Goal: Information Seeking & Learning: Find specific page/section

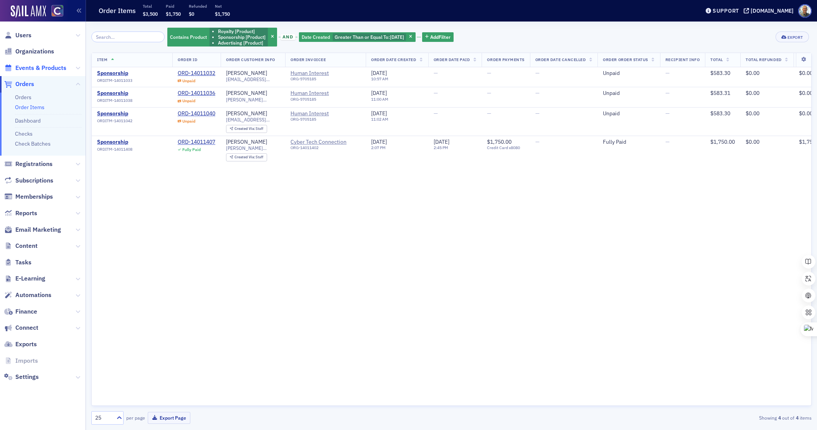
click at [32, 68] on span "Events & Products" at bounding box center [40, 68] width 51 height 8
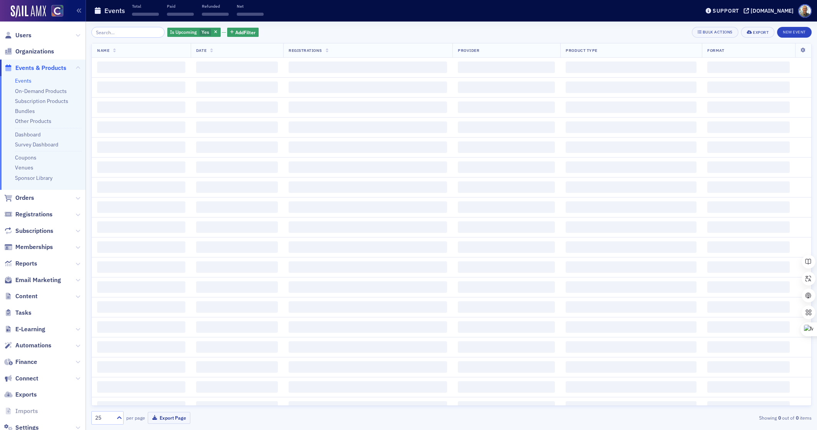
click at [124, 35] on input "search" at bounding box center [127, 32] width 73 height 11
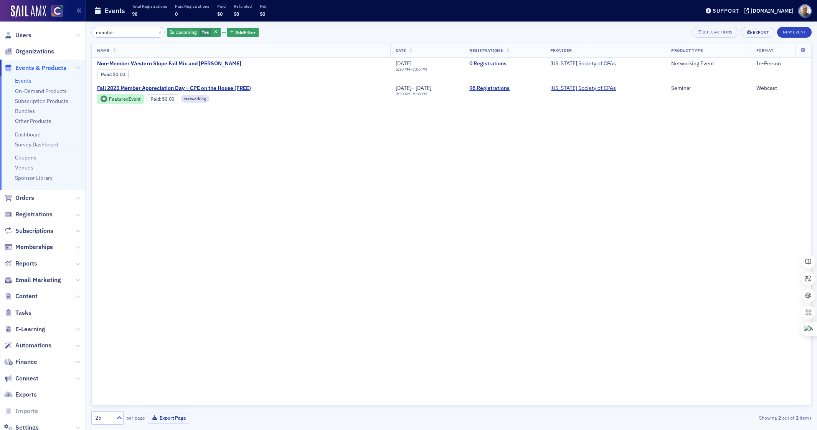
type input "member"
